Goal: Information Seeking & Learning: Learn about a topic

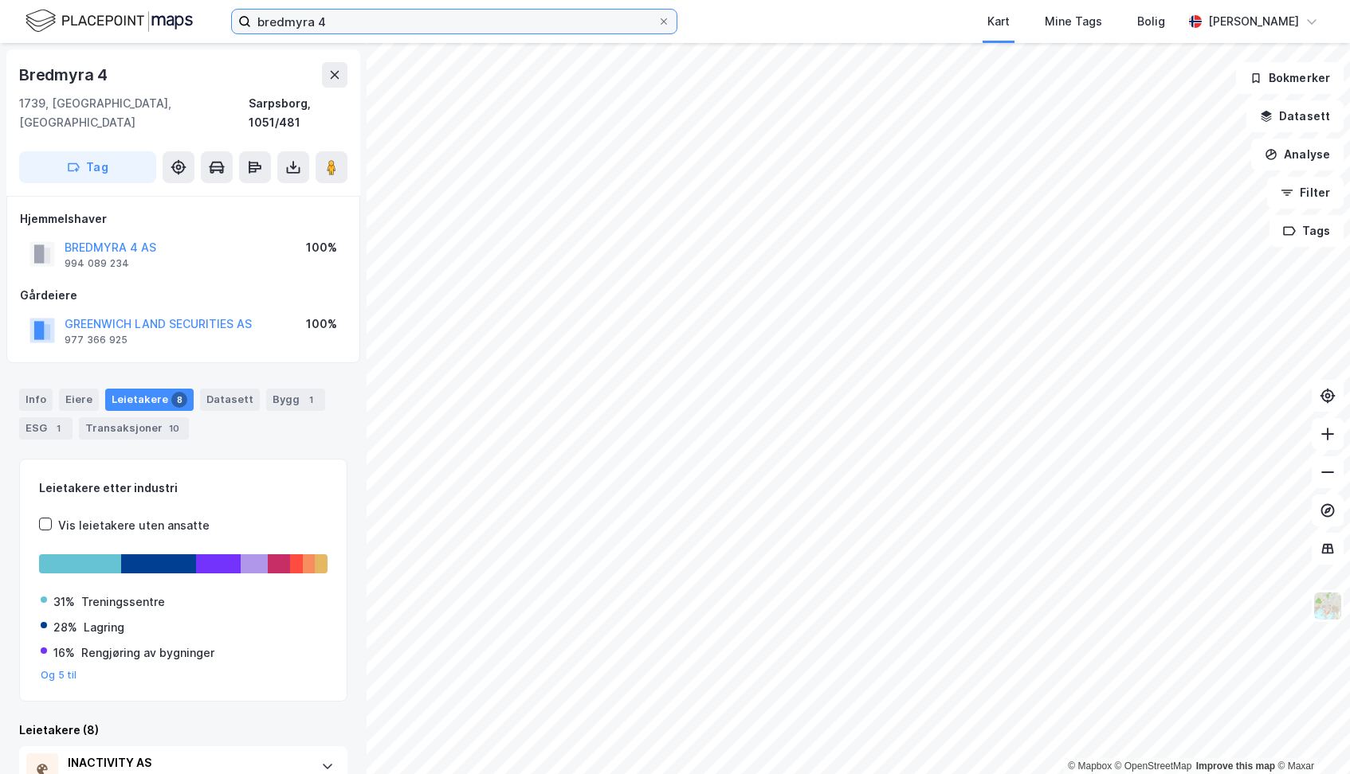
click at [472, 19] on input "bredmyra 4" at bounding box center [454, 22] width 406 height 24
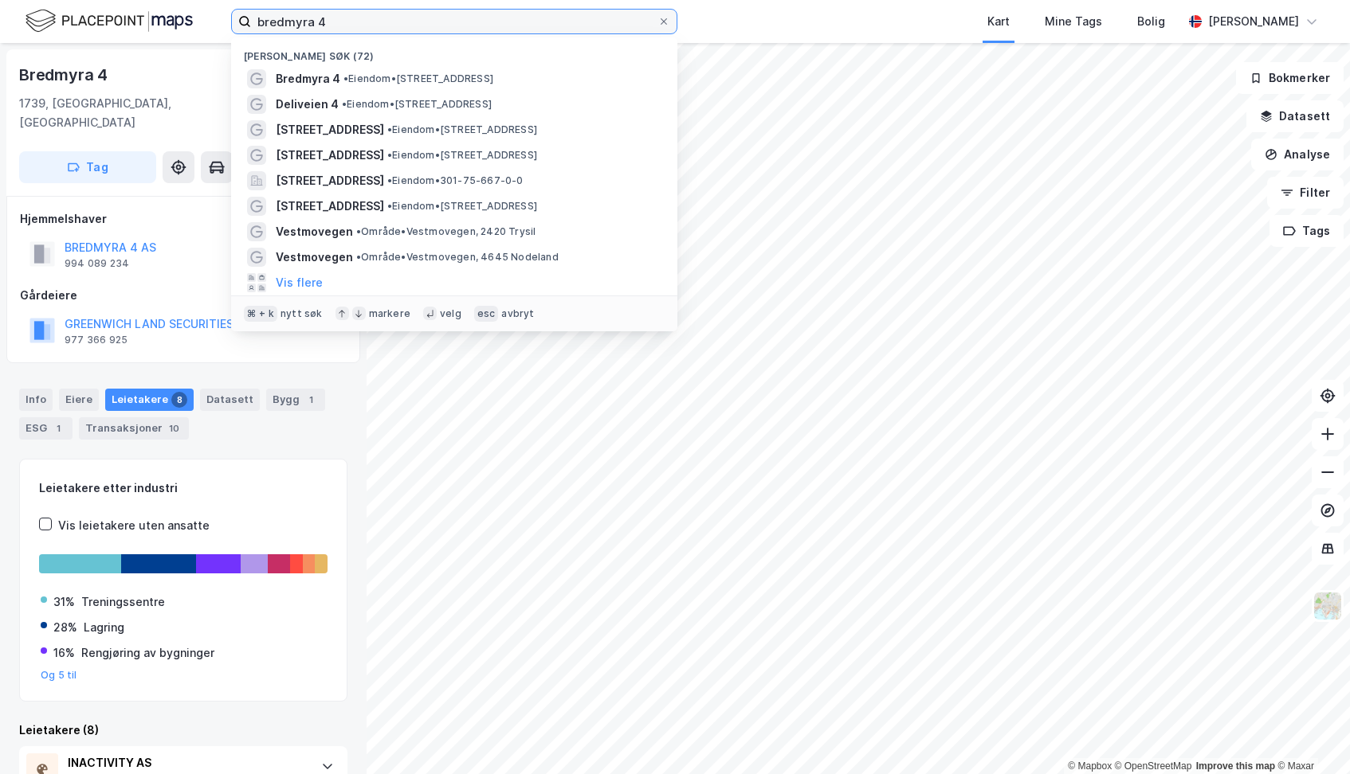
click at [472, 19] on input "bredmyra 4" at bounding box center [454, 22] width 406 height 24
paste input "Håndverkergaten"
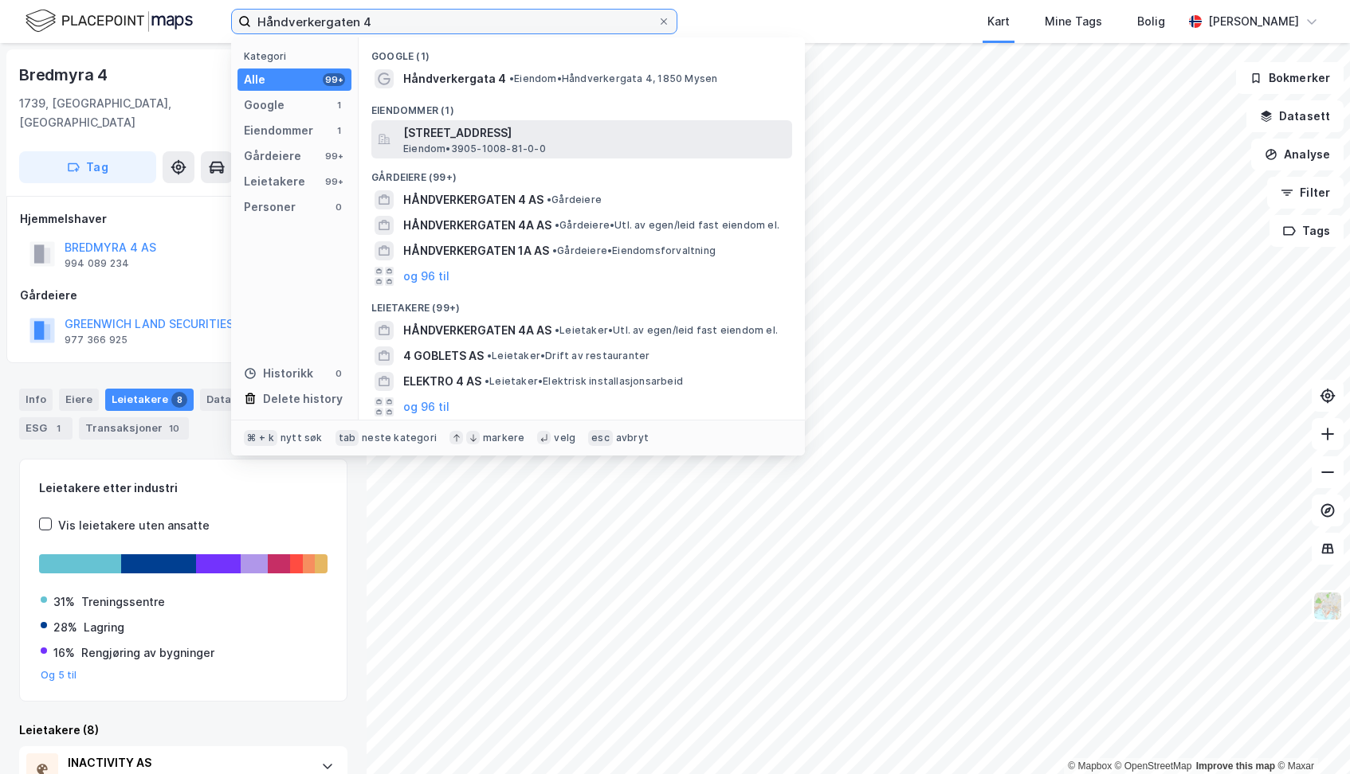
type input "Håndverkergaten 4"
click at [488, 139] on span "[STREET_ADDRESS]" at bounding box center [594, 132] width 382 height 19
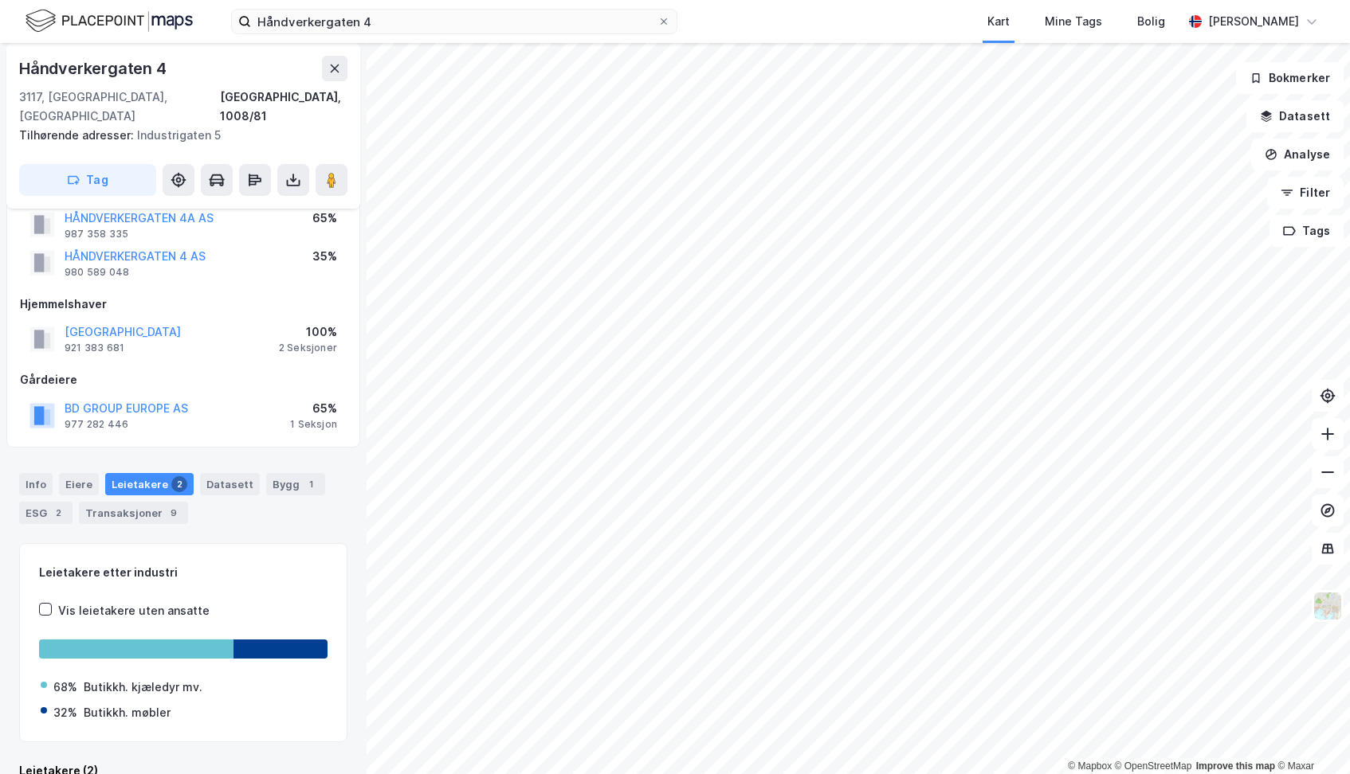
scroll to position [48, 0]
click at [1323, 437] on icon at bounding box center [1327, 434] width 16 height 16
click at [1331, 435] on icon at bounding box center [1327, 434] width 16 height 16
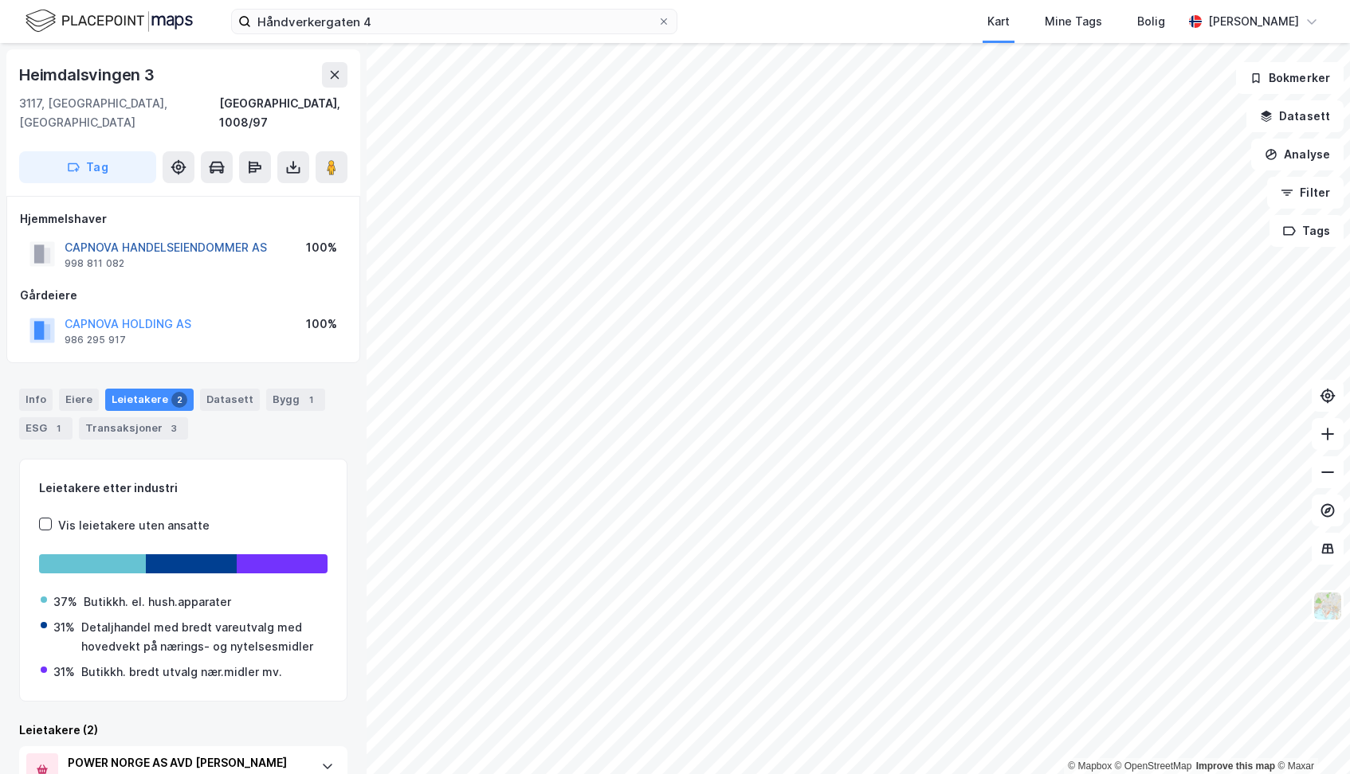
click at [0, 0] on button "CAPNOVA HANDELSEIENDOMMER AS" at bounding box center [0, 0] width 0 height 0
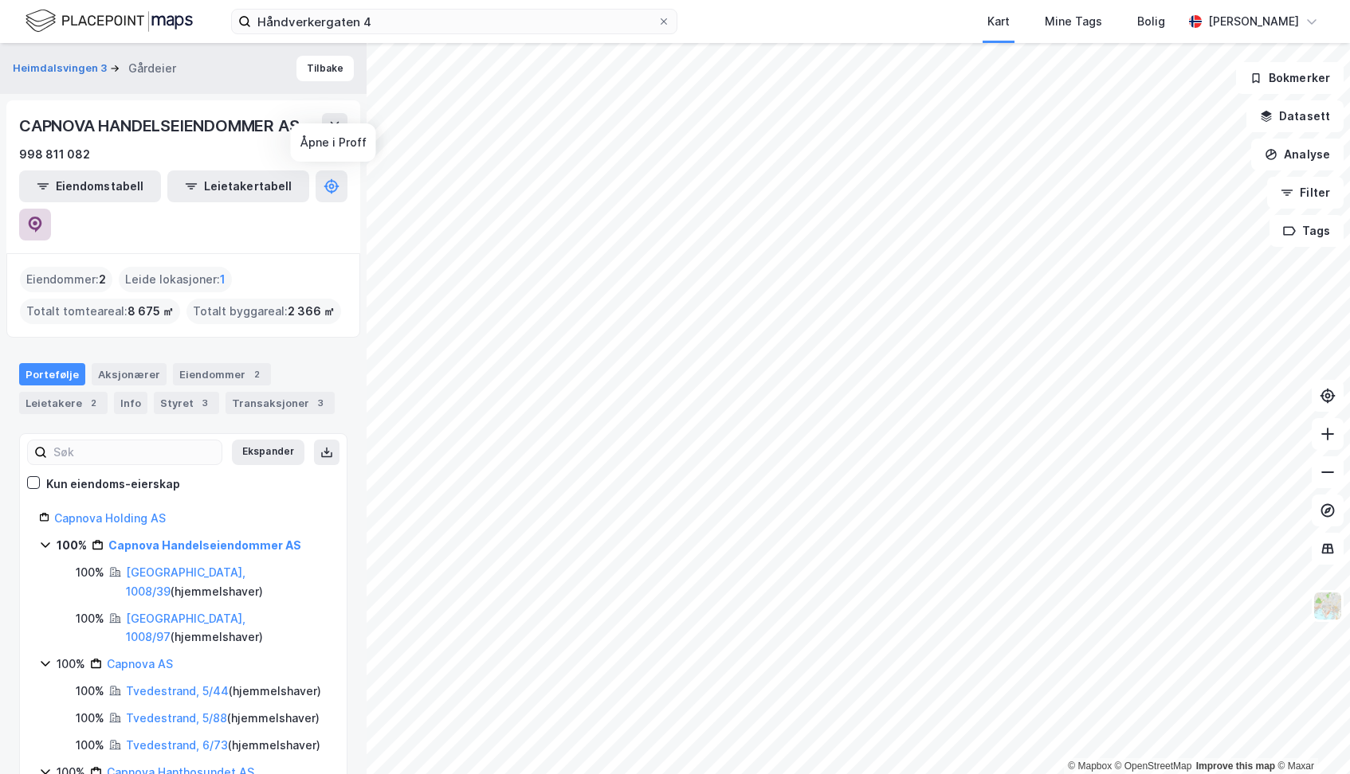
click at [42, 217] on icon at bounding box center [36, 225] width 14 height 16
